Goal: Navigation & Orientation: Go to known website

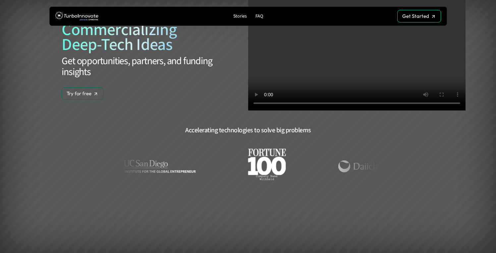
scroll to position [54, 0]
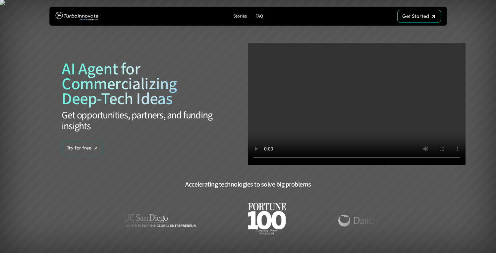
scroll to position [54, 0]
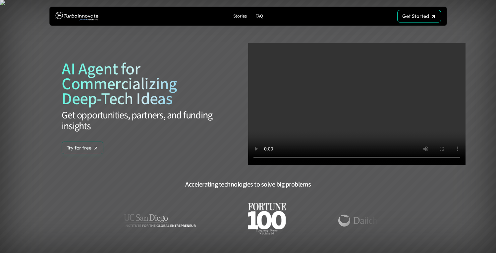
scroll to position [54, 0]
